Goal: Communication & Community: Answer question/provide support

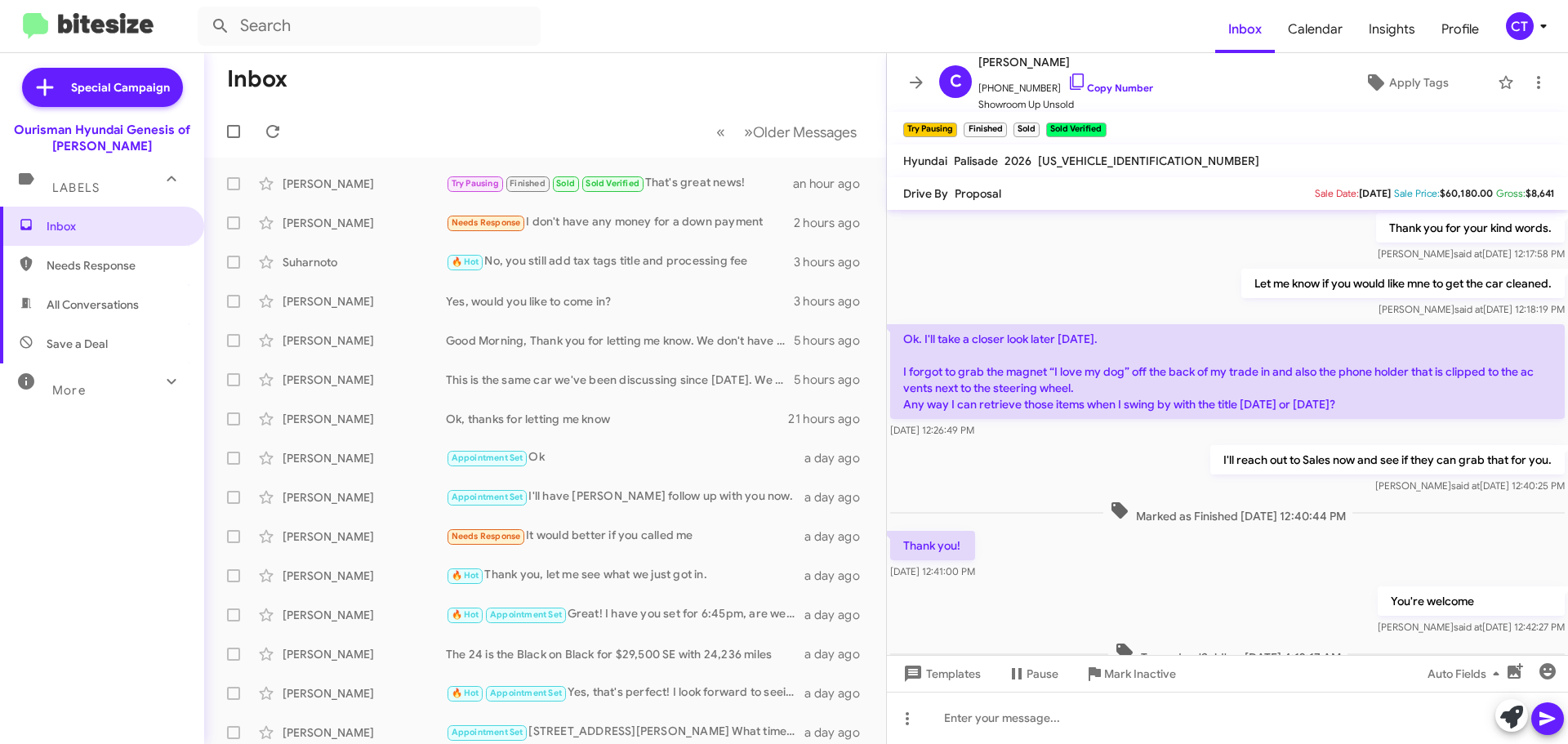
scroll to position [818, 0]
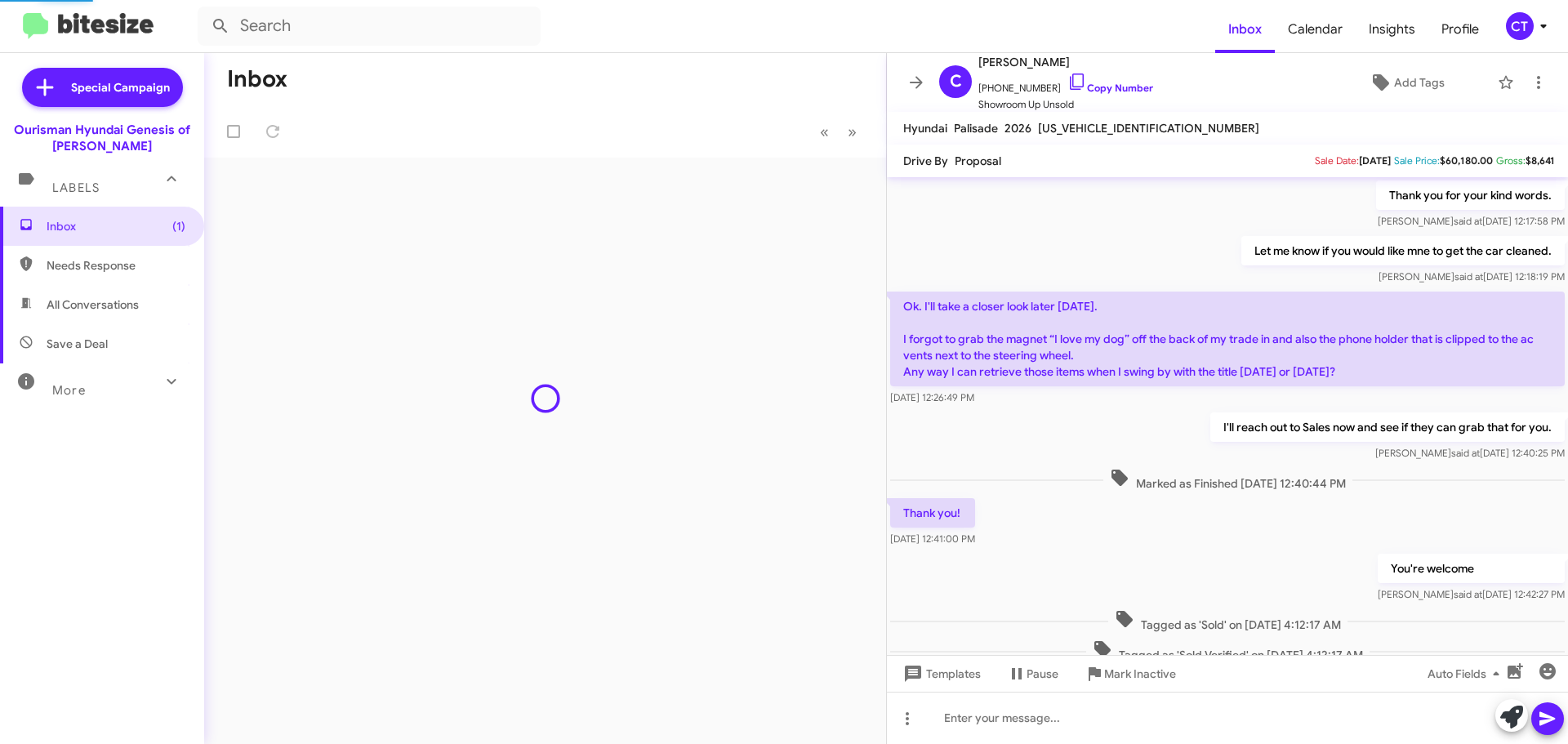
scroll to position [818, 0]
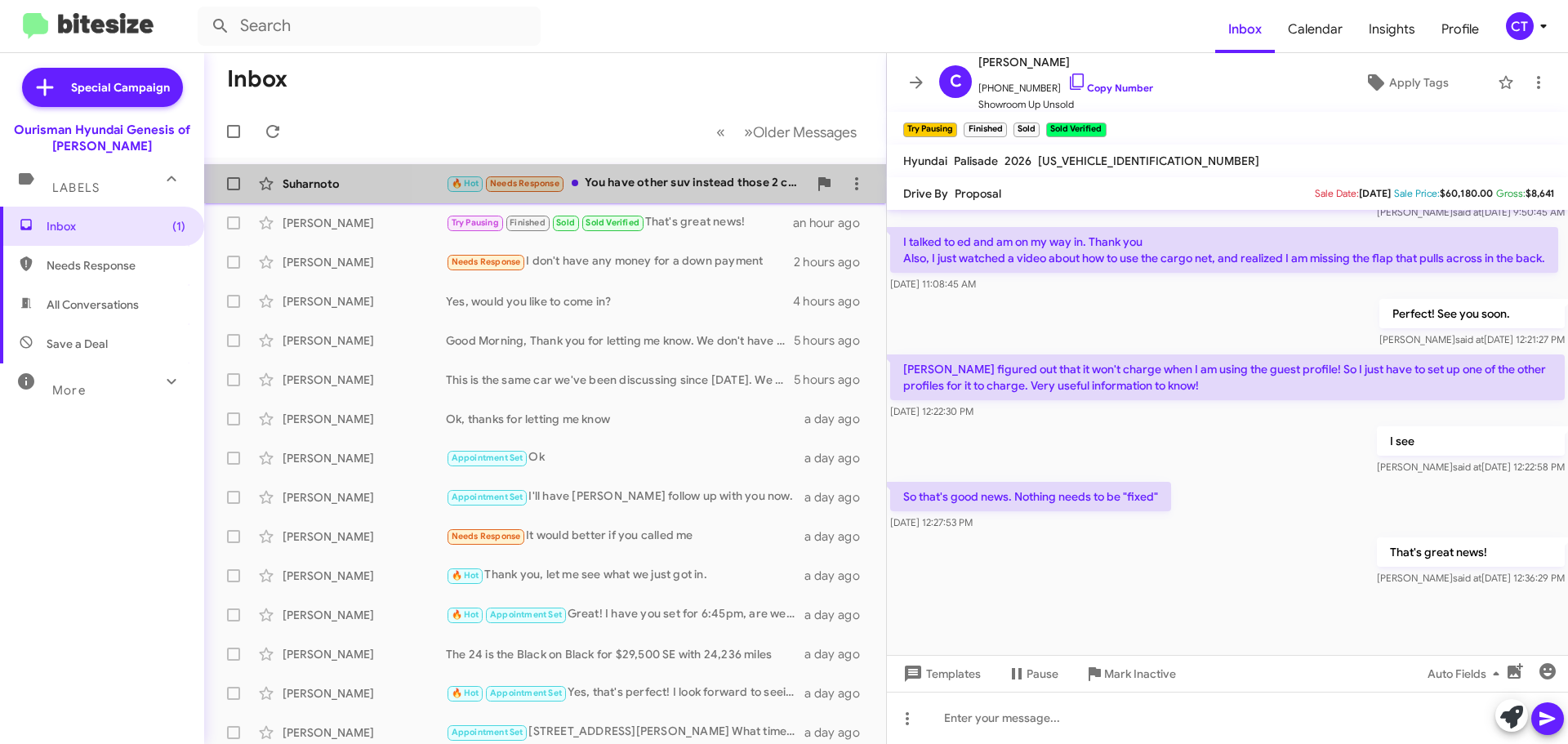
click at [685, 184] on div "🔥 Hot Needs Response You have other suv instead those 2 car below $15k?" at bounding box center [626, 183] width 361 height 18
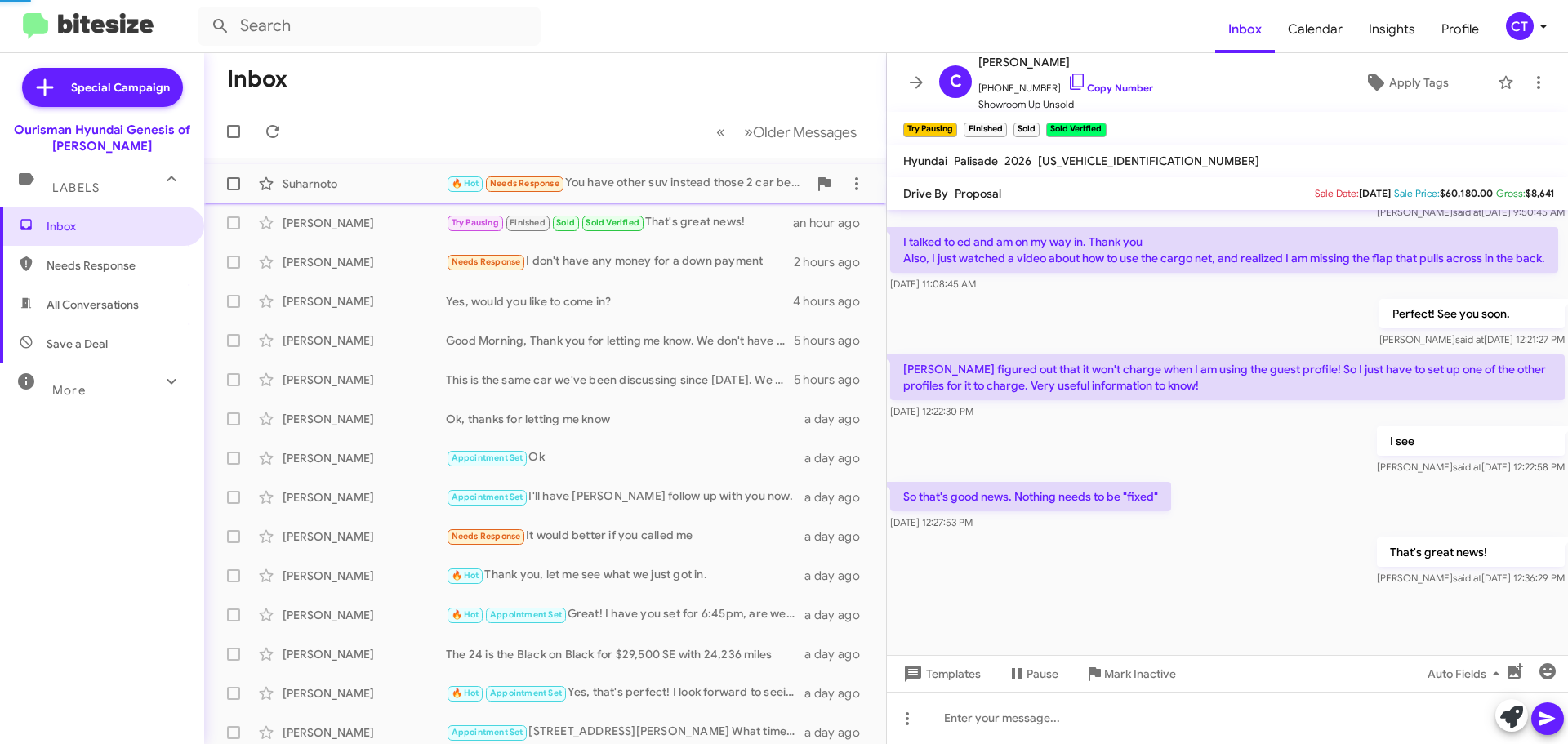
scroll to position [677, 0]
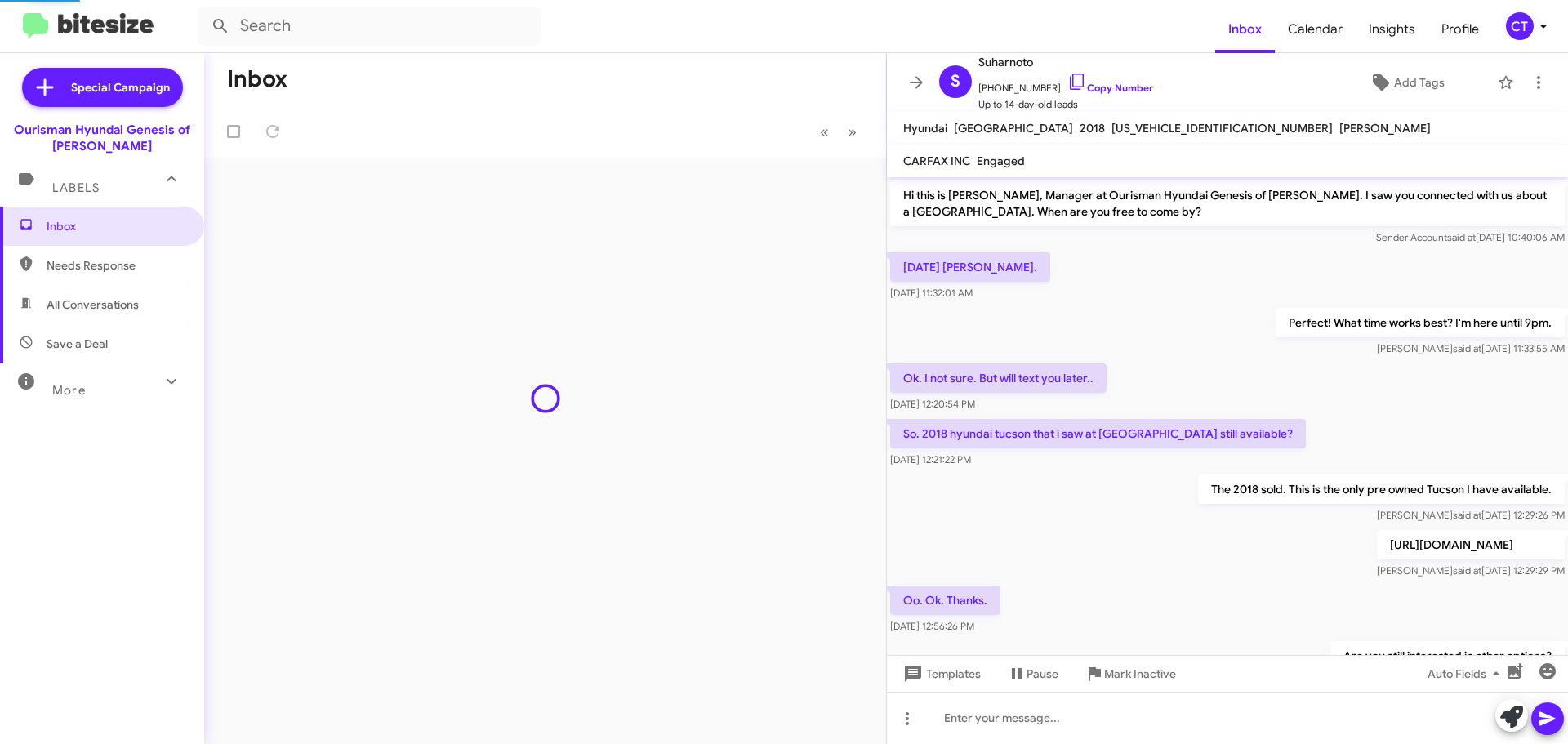
scroll to position [645, 0]
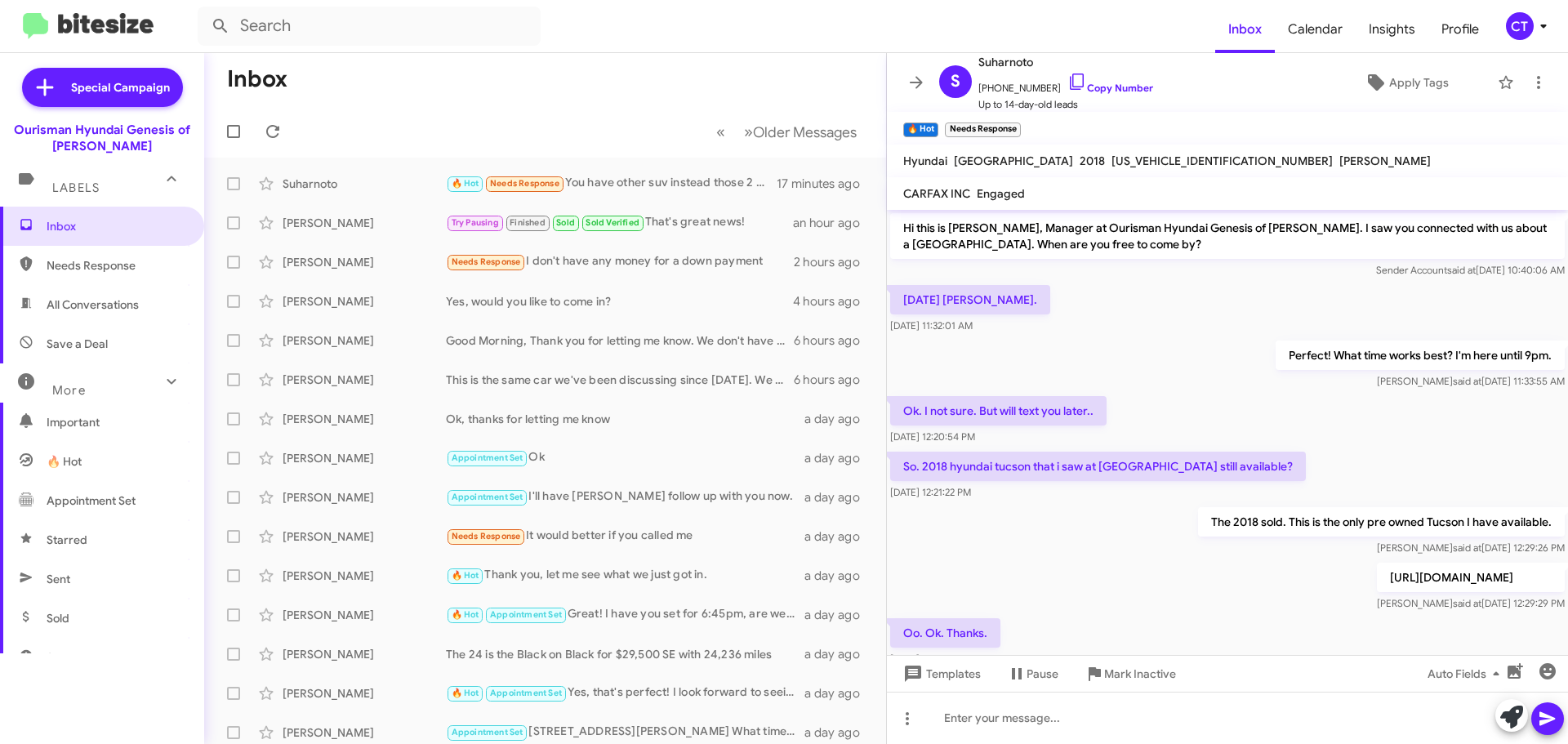
scroll to position [677, 0]
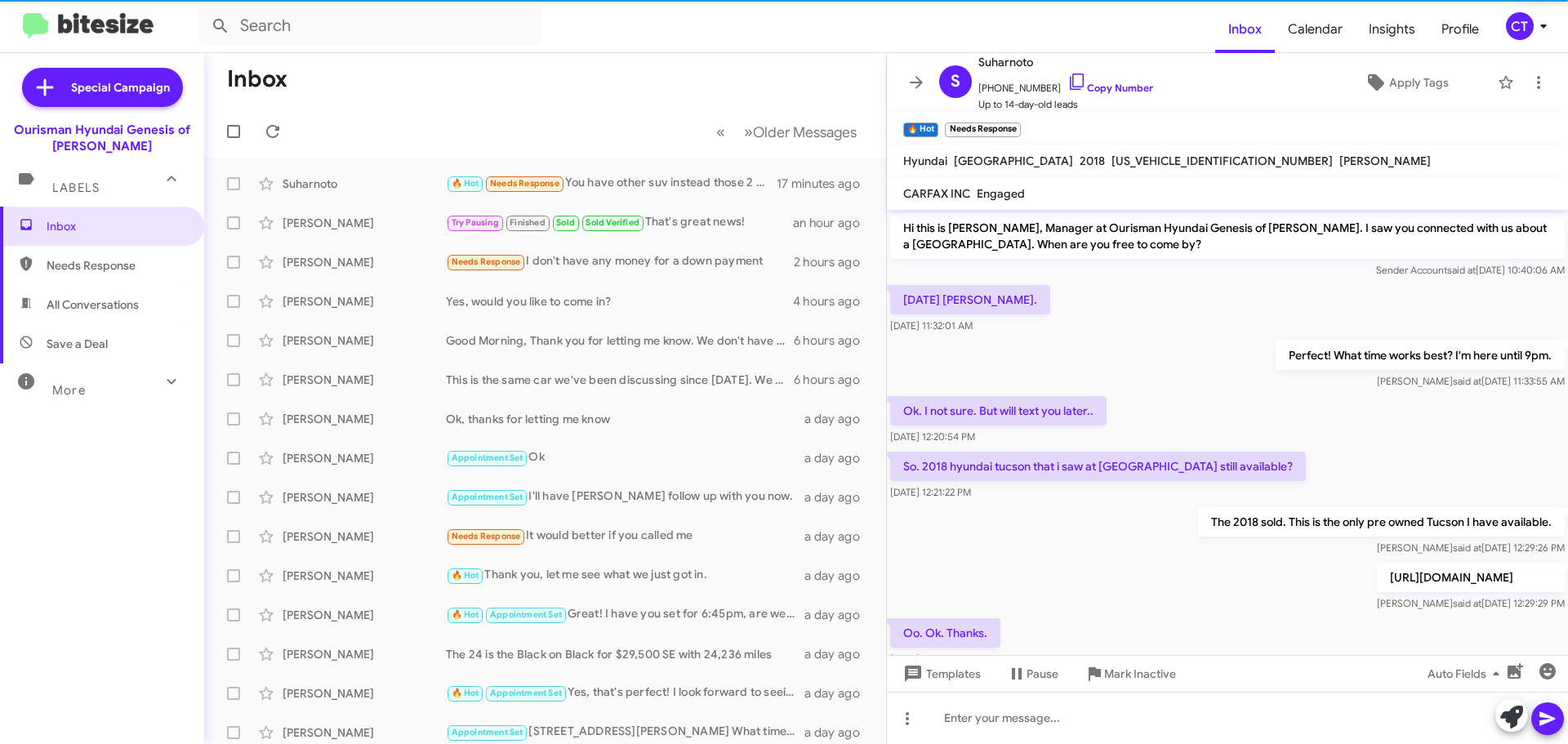
scroll to position [677, 0]
